Goal: Information Seeking & Learning: Find specific fact

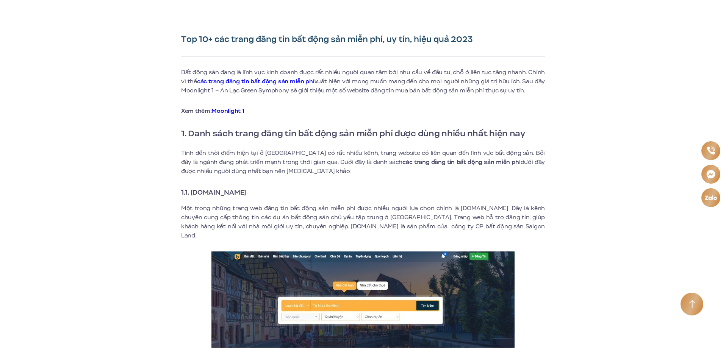
scroll to position [189, 0]
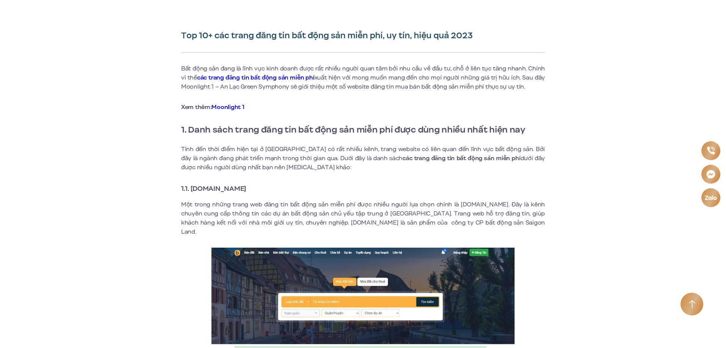
drag, startPoint x: 267, startPoint y: 188, endPoint x: 192, endPoint y: 191, distance: 75.0
click at [192, 191] on h3 "1.1. [DOMAIN_NAME]" at bounding box center [363, 188] width 364 height 11
copy strong "[DOMAIN_NAME]"
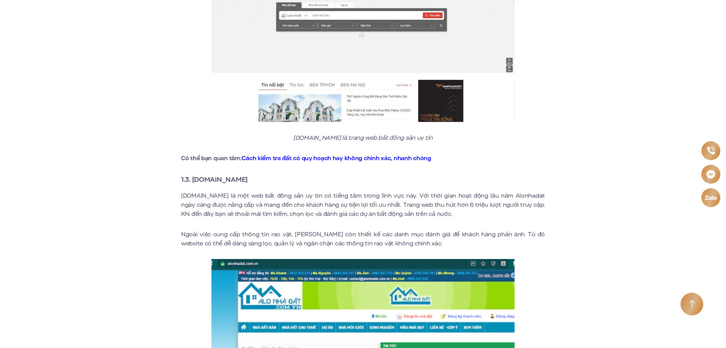
scroll to position [720, 0]
drag, startPoint x: 253, startPoint y: 169, endPoint x: 194, endPoint y: 169, distance: 58.3
click at [194, 174] on h3 "1.3. [DOMAIN_NAME]" at bounding box center [363, 179] width 364 height 11
copy strong "[DOMAIN_NAME]"
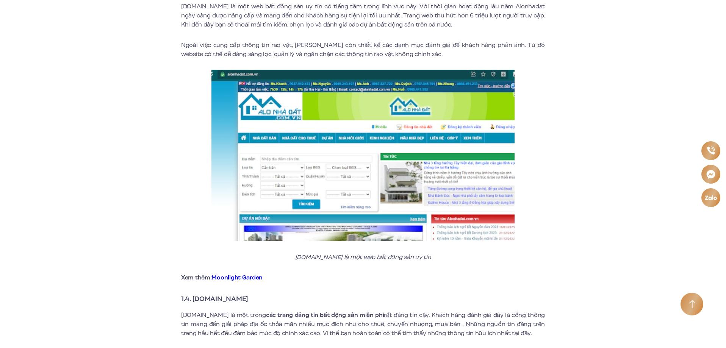
scroll to position [909, 0]
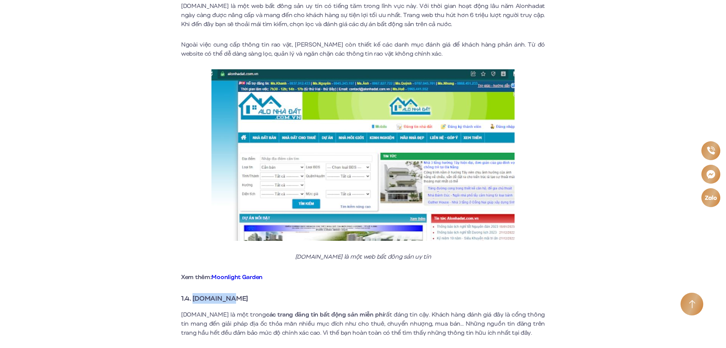
drag, startPoint x: 236, startPoint y: 291, endPoint x: 203, endPoint y: 238, distance: 61.8
click at [194, 294] on strong "1.4. [DOMAIN_NAME]" at bounding box center [214, 299] width 67 height 10
copy strong "[DOMAIN_NAME]"
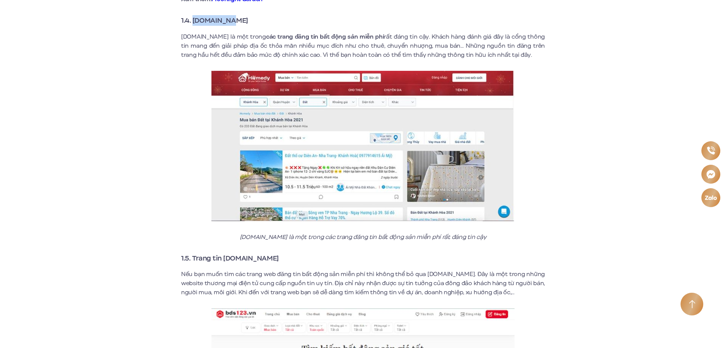
scroll to position [1288, 0]
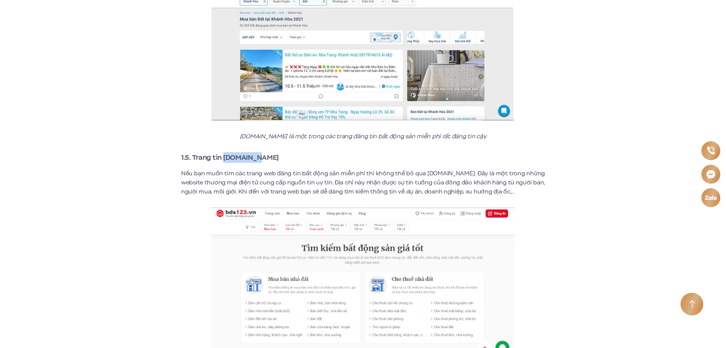
drag, startPoint x: 224, startPoint y: 149, endPoint x: 264, endPoint y: 146, distance: 39.5
click at [264, 152] on h3 "1.5. Trang tin [DOMAIN_NAME]" at bounding box center [363, 157] width 364 height 11
copy strong "[DOMAIN_NAME]"
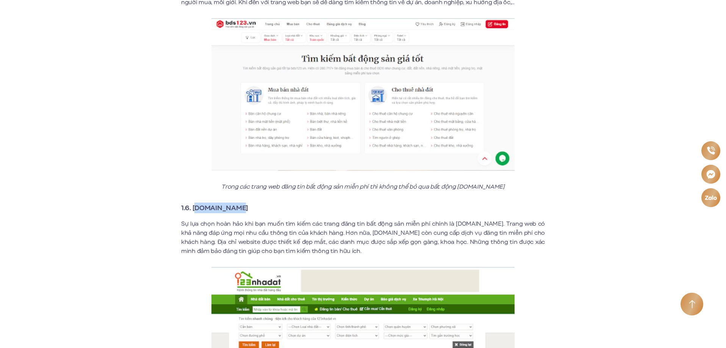
drag, startPoint x: 237, startPoint y: 200, endPoint x: 194, endPoint y: 199, distance: 43.2
click at [194, 203] on h3 "1.6. [DOMAIN_NAME]" at bounding box center [363, 208] width 364 height 11
click at [189, 203] on strong "1.6. [DOMAIN_NAME]" at bounding box center [214, 208] width 67 height 10
drag, startPoint x: 193, startPoint y: 199, endPoint x: 242, endPoint y: 197, distance: 48.9
click at [242, 203] on h3 "1.6. [DOMAIN_NAME]" at bounding box center [363, 208] width 364 height 11
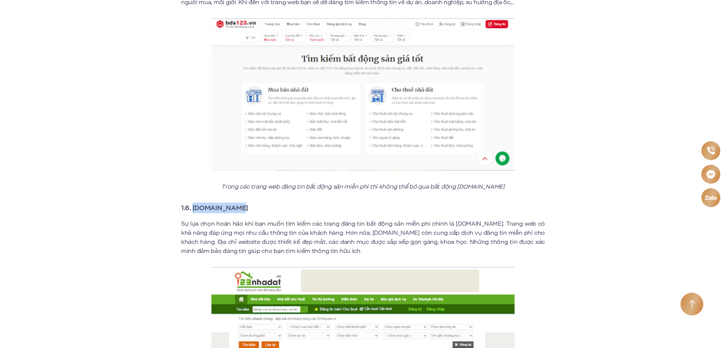
copy strong "[DOMAIN_NAME]"
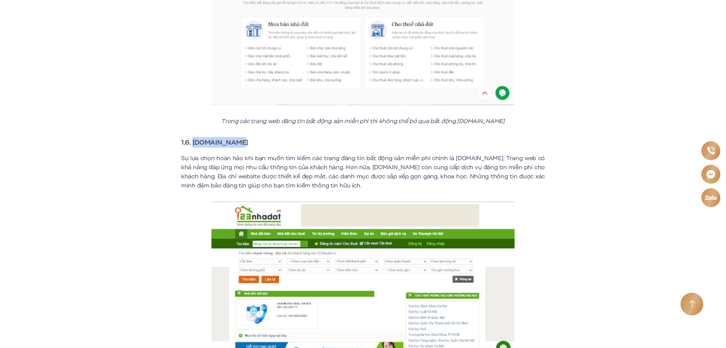
scroll to position [1705, 0]
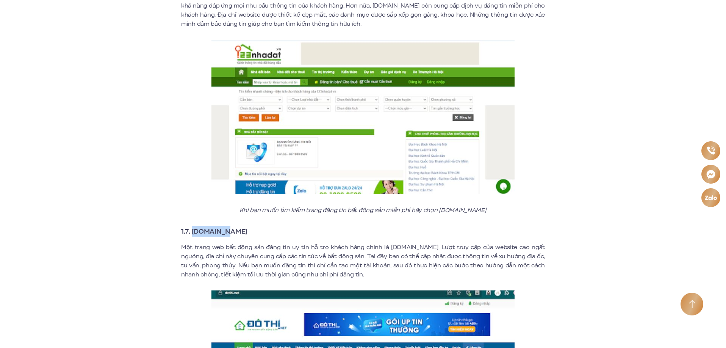
drag, startPoint x: 191, startPoint y: 219, endPoint x: 224, endPoint y: 220, distance: 33.0
click at [224, 226] on h3 "1.7. [DOMAIN_NAME]" at bounding box center [363, 231] width 364 height 11
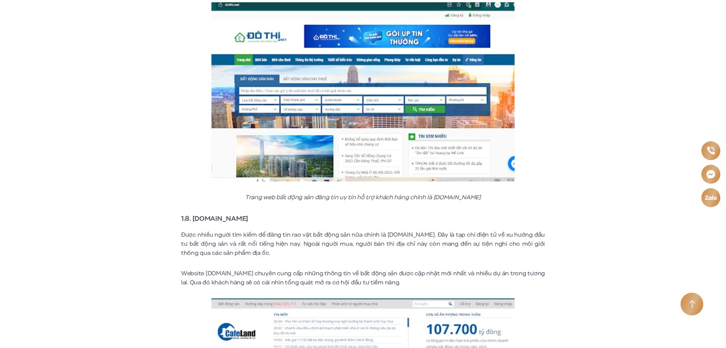
scroll to position [2008, 0]
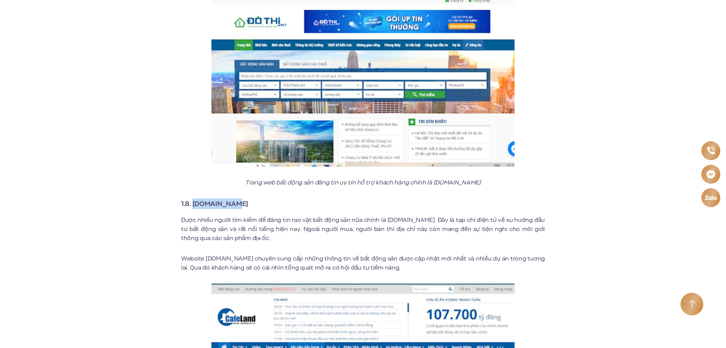
drag, startPoint x: 193, startPoint y: 193, endPoint x: 236, endPoint y: 197, distance: 43.4
click at [236, 198] on h3 "1.8. [DOMAIN_NAME]" at bounding box center [363, 203] width 364 height 11
copy strong "[DOMAIN_NAME]"
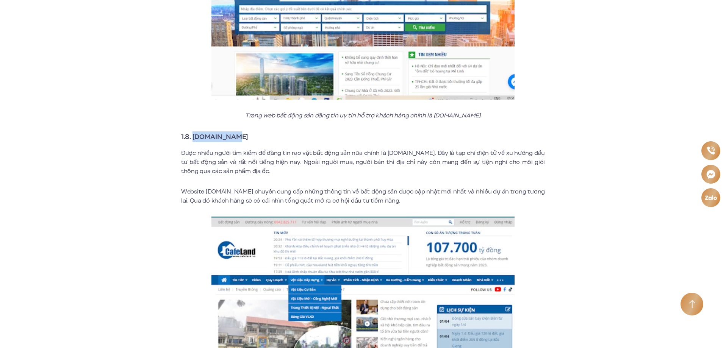
scroll to position [2235, 0]
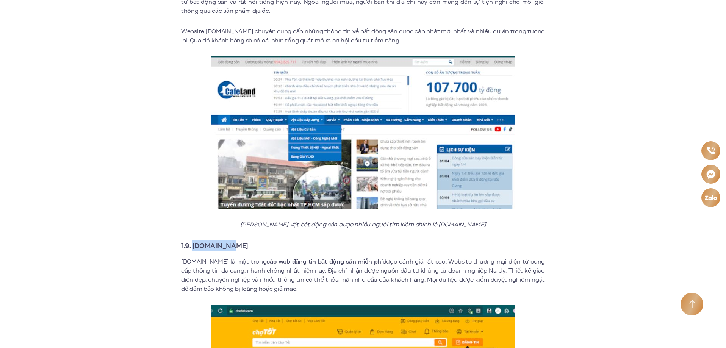
drag, startPoint x: 193, startPoint y: 236, endPoint x: 237, endPoint y: 236, distance: 44.3
click at [237, 241] on h3 "1.9. [DOMAIN_NAME]" at bounding box center [363, 246] width 364 height 11
copy strong "[DOMAIN_NAME]"
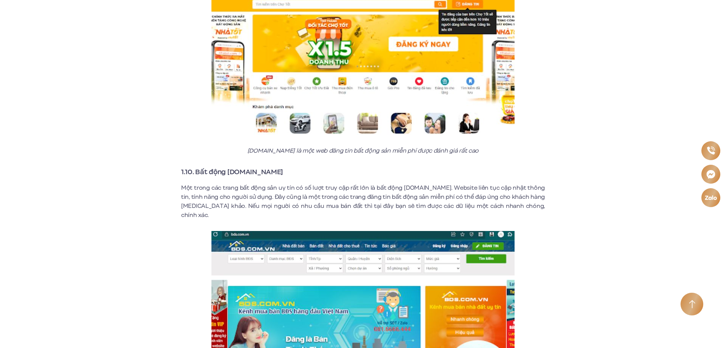
scroll to position [2576, 0]
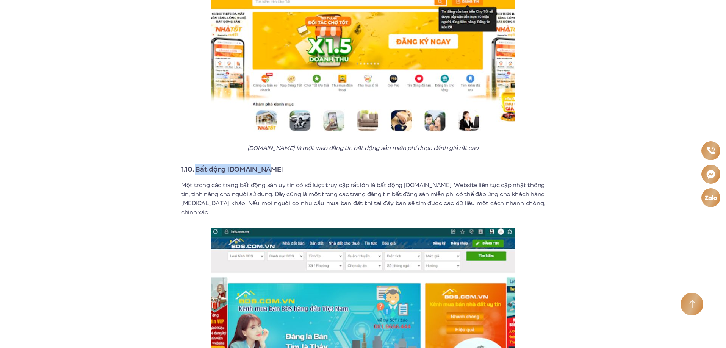
drag, startPoint x: 195, startPoint y: 159, endPoint x: 265, endPoint y: 160, distance: 70.1
click at [265, 164] on h3 "1.10. Bất động [DOMAIN_NAME]" at bounding box center [363, 169] width 364 height 11
copy strong "Bất động [DOMAIN_NAME]"
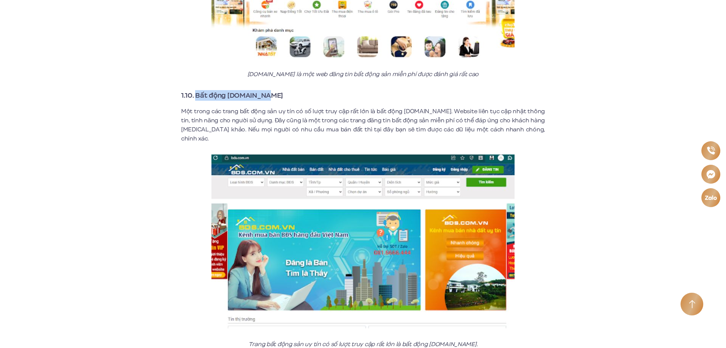
scroll to position [2841, 0]
